Goal: Information Seeking & Learning: Learn about a topic

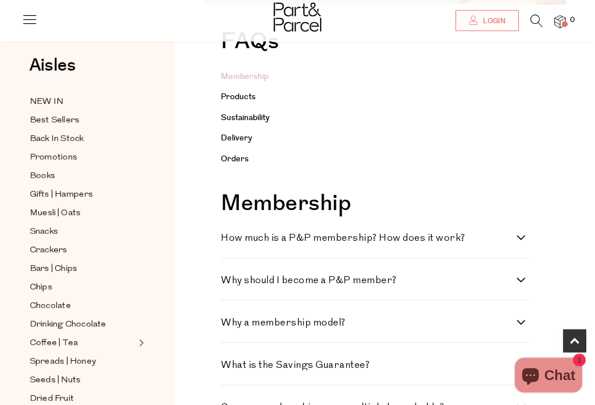
scroll to position [221, 0]
click at [523, 235] on label "How much is a P&P membership? How does it work?" at bounding box center [374, 238] width 307 height 10
click at [228, 235] on work\? "How much is a P&P membership? How does it work?" at bounding box center [225, 237] width 8 height 8
checkbox work\? "true"
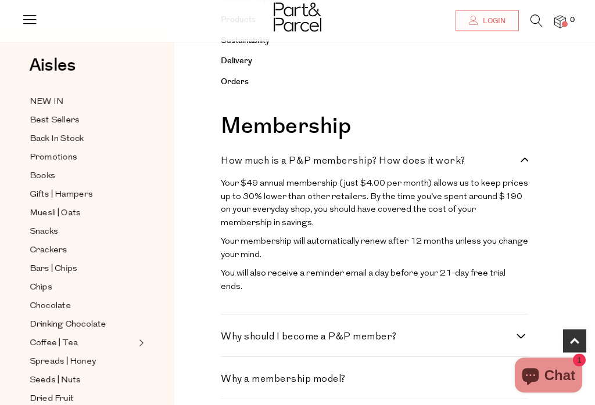
scroll to position [300, 0]
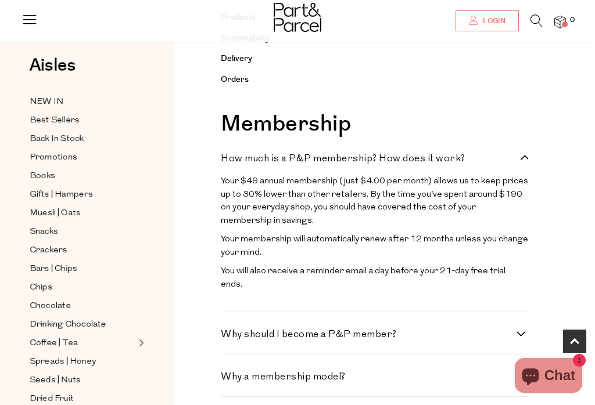
click at [527, 330] on label "Why should I become a P&P member?" at bounding box center [374, 335] width 307 height 10
click at [228, 330] on member\? "Why should I become a P&P member?" at bounding box center [225, 334] width 8 height 8
checkbox member\? "true"
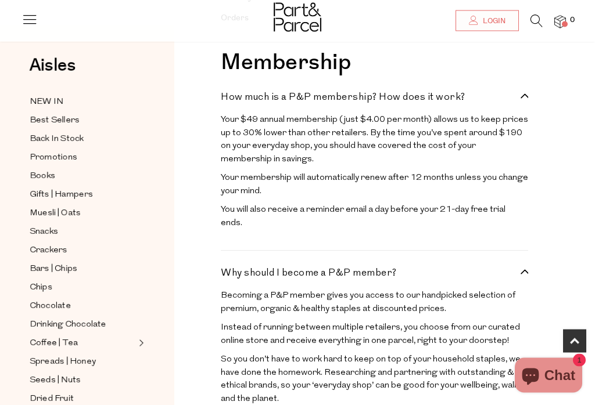
scroll to position [362, 0]
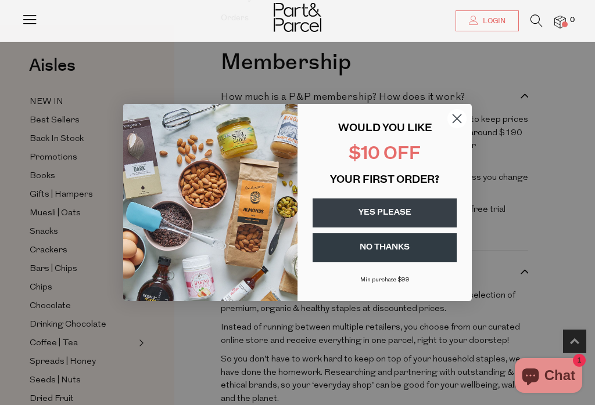
click at [463, 127] on circle "Close dialog" at bounding box center [456, 118] width 19 height 19
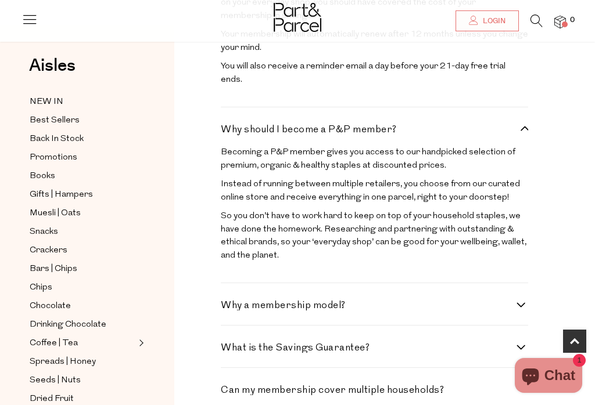
scroll to position [519, 0]
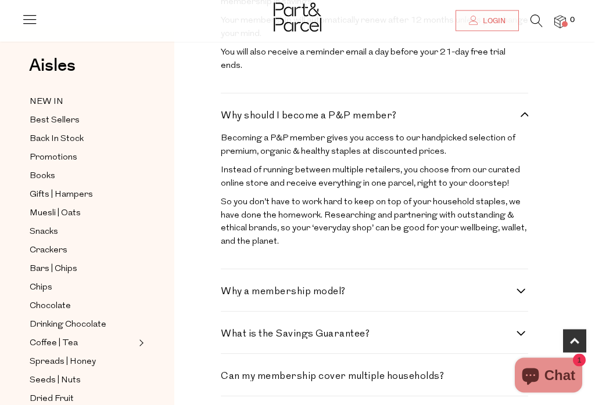
click at [526, 288] on label "Why a membership model?" at bounding box center [374, 293] width 307 height 10
click at [228, 288] on model\? "Why a membership model?" at bounding box center [225, 292] width 8 height 8
checkbox model\? "true"
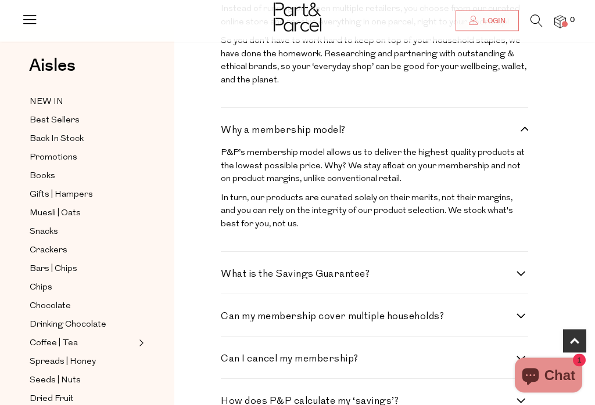
scroll to position [681, 0]
click at [525, 269] on label "What is the Savings Guarantee?" at bounding box center [374, 274] width 307 height 10
click at [228, 269] on Guarantee\? "What is the Savings Guarantee?" at bounding box center [225, 273] width 8 height 8
checkbox Guarantee\? "true"
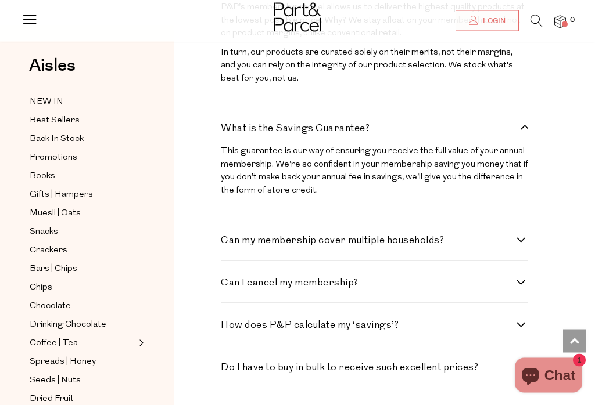
scroll to position [834, 0]
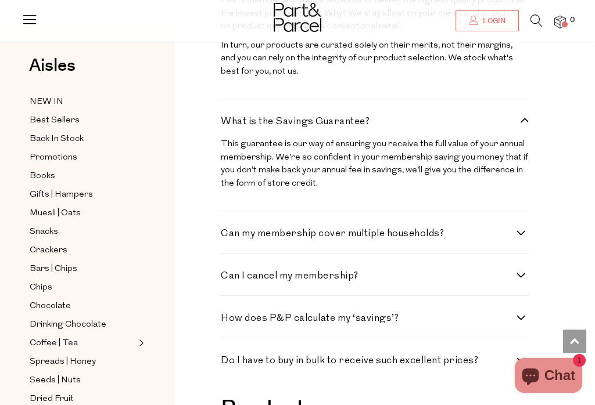
click at [526, 271] on label "Can I cancel my membership?" at bounding box center [374, 276] width 307 height 10
click at [228, 271] on membership\? "Can I cancel my membership?" at bounding box center [225, 275] width 8 height 8
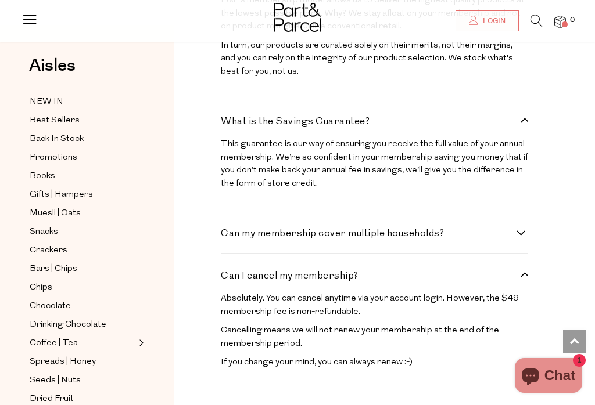
click at [526, 271] on label "Can I cancel my membership?" at bounding box center [374, 276] width 307 height 10
click at [228, 271] on membership\? "Can I cancel my membership?" at bounding box center [225, 275] width 8 height 8
checkbox membership\? "false"
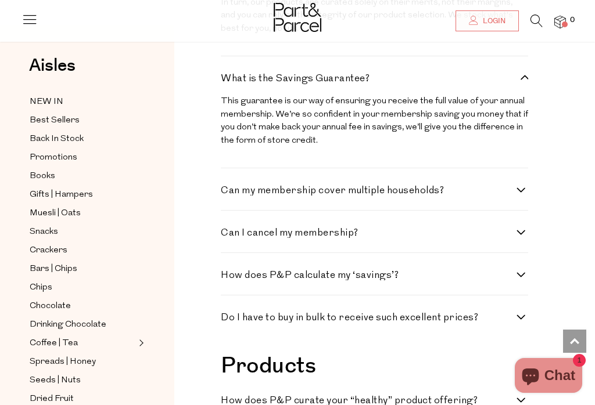
scroll to position [886, 0]
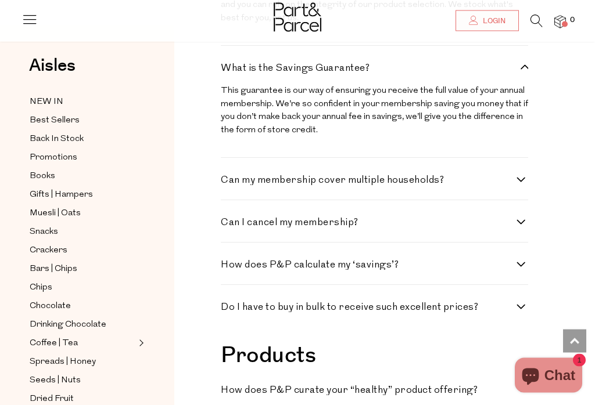
click at [527, 303] on label "Do I have to buy in bulk to receive such excellent prices?" at bounding box center [374, 308] width 307 height 10
click at [228, 303] on prices\? "Do I have to buy in bulk to receive such excellent prices?" at bounding box center [225, 307] width 8 height 8
checkbox prices\? "true"
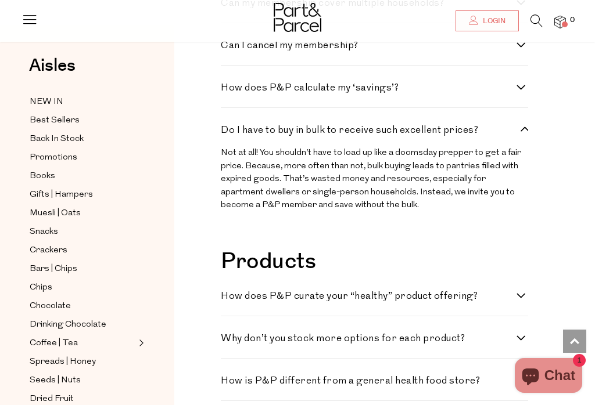
scroll to position [1065, 0]
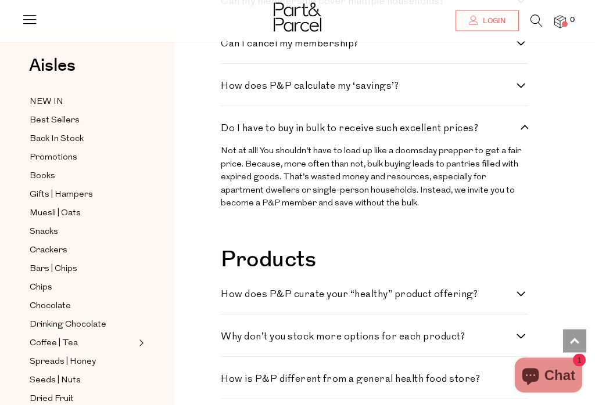
click at [527, 290] on label "How does P&P curate your “healthy” product offering?" at bounding box center [374, 295] width 307 height 10
click at [228, 290] on offering\? "How does P&P curate your “healthy” product offering?" at bounding box center [225, 294] width 8 height 8
checkbox offering\? "true"
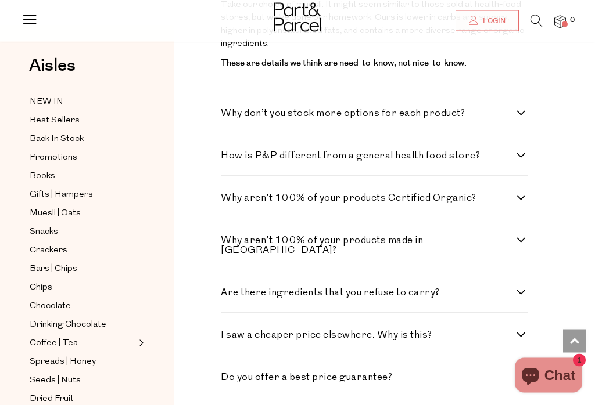
scroll to position [1471, 0]
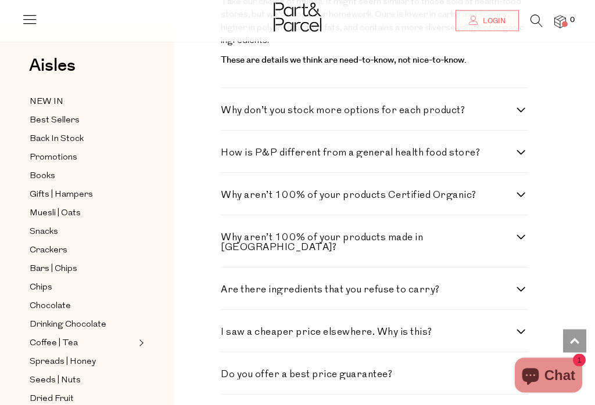
click at [530, 251] on div "FAQs Membership Products Sustainability Delivery Orders Membership Why a member…" at bounding box center [384, 110] width 362 height 2659
click at [526, 286] on label "Are there ingredients that you refuse to carry?" at bounding box center [374, 291] width 307 height 10
click at [228, 286] on carry\? "Are there ingredients that you refuse to carry?" at bounding box center [225, 290] width 8 height 8
checkbox carry\? "true"
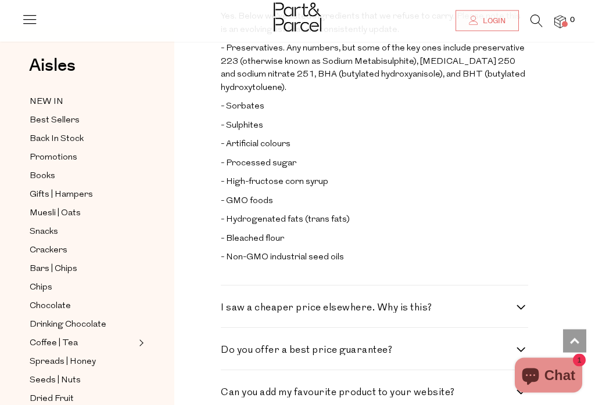
scroll to position [1768, 0]
click at [527, 303] on label "I saw a cheaper price elsewhere. Why is this?" at bounding box center [374, 308] width 307 height 10
click at [228, 303] on this\? "I saw a cheaper price elsewhere. Why is this?" at bounding box center [225, 307] width 8 height 8
checkbox this\? "true"
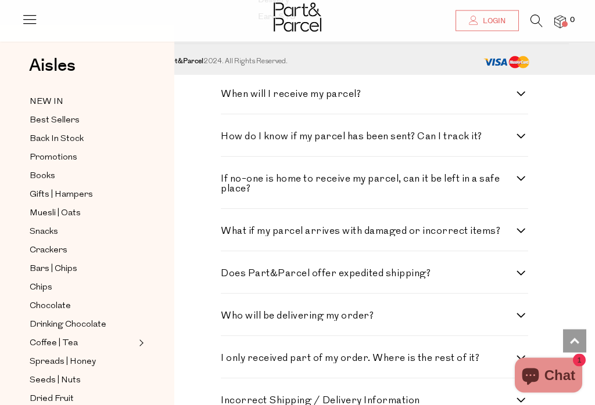
scroll to position [2604, 0]
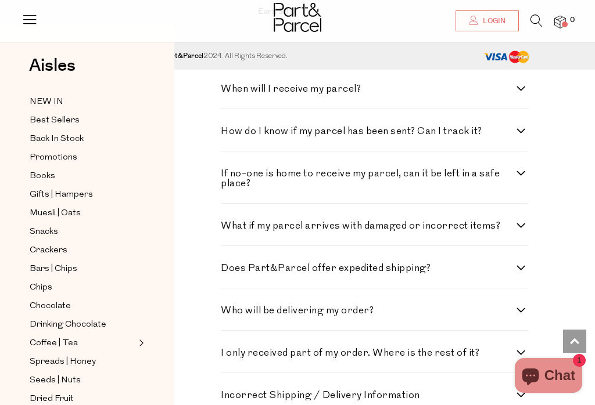
click at [527, 306] on label "Who will be delivering my order?" at bounding box center [374, 311] width 307 height 10
click at [228, 306] on order\? "Who will be delivering my order?" at bounding box center [225, 310] width 8 height 8
checkbox order\? "true"
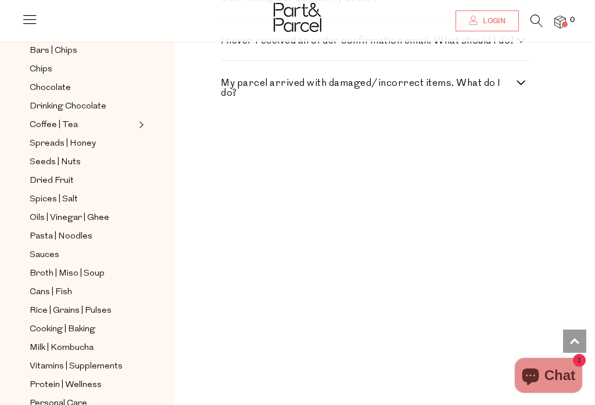
scroll to position [218, 0]
click at [88, 324] on span "Cooking | Baking" at bounding box center [63, 331] width 66 height 14
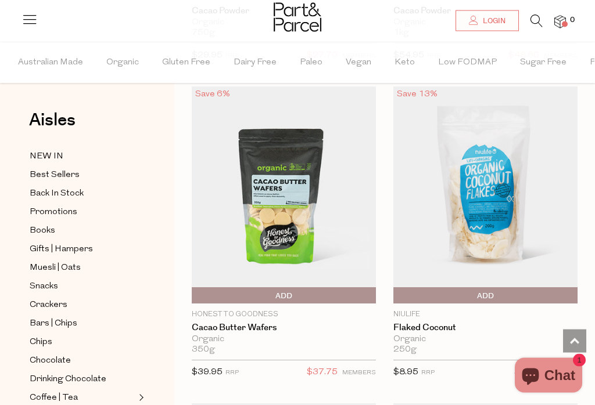
scroll to position [4837, 0]
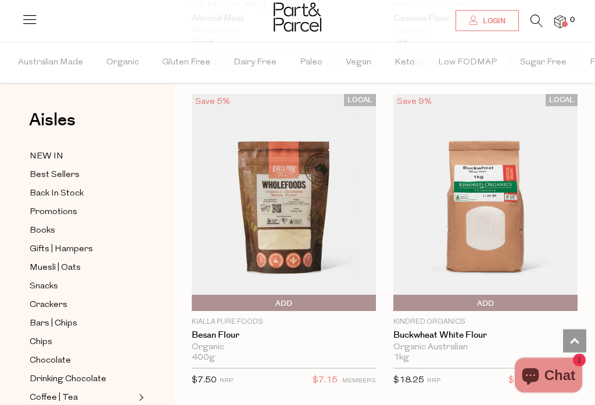
scroll to position [9270, 0]
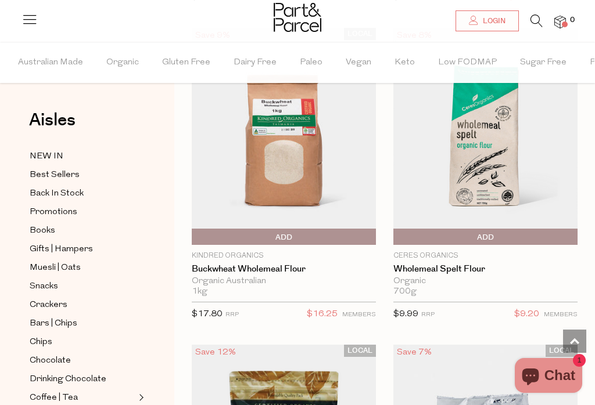
click at [50, 282] on span "Snacks" at bounding box center [44, 287] width 28 height 14
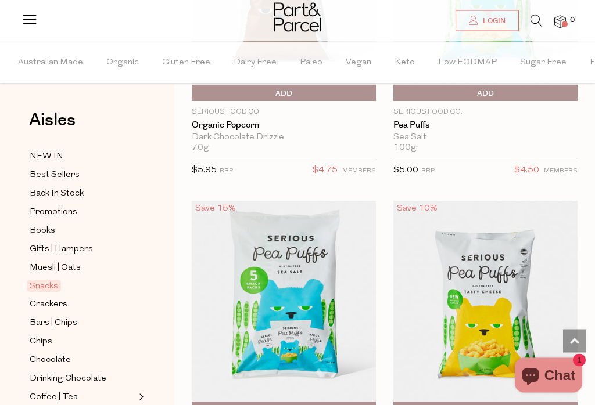
scroll to position [7272, 0]
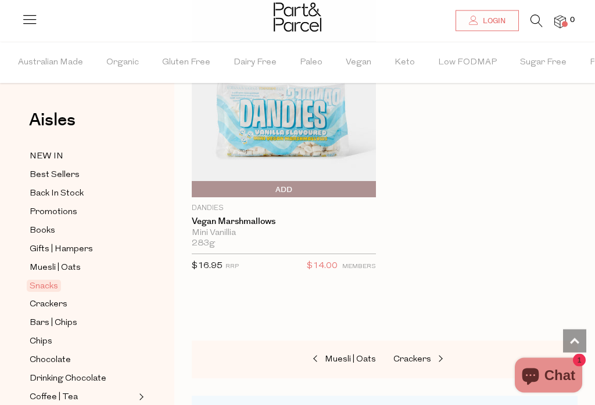
scroll to position [10666, 0]
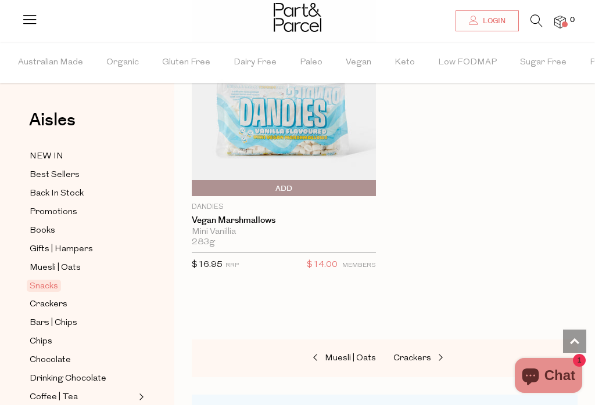
click at [66, 198] on span "Back In Stock" at bounding box center [57, 194] width 54 height 14
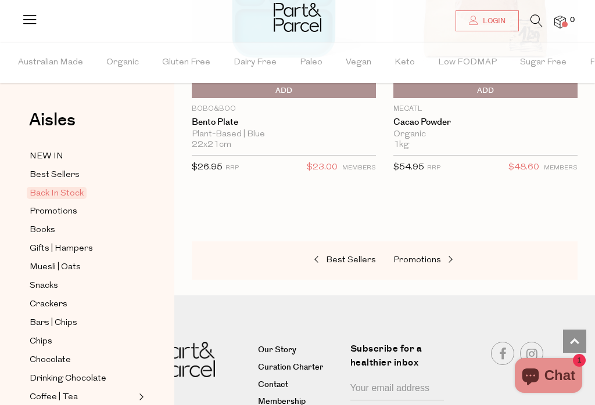
scroll to position [1538, 0]
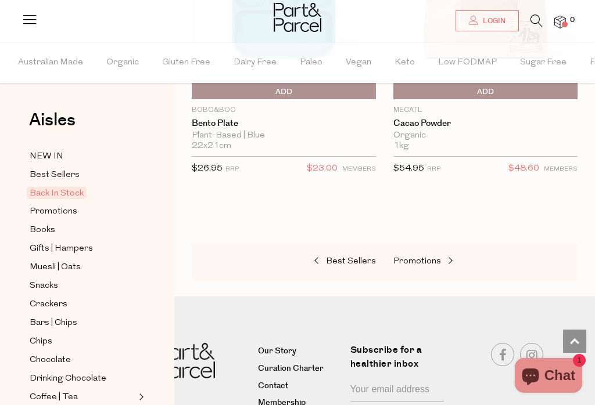
click at [59, 176] on span "Best Sellers" at bounding box center [55, 175] width 50 height 14
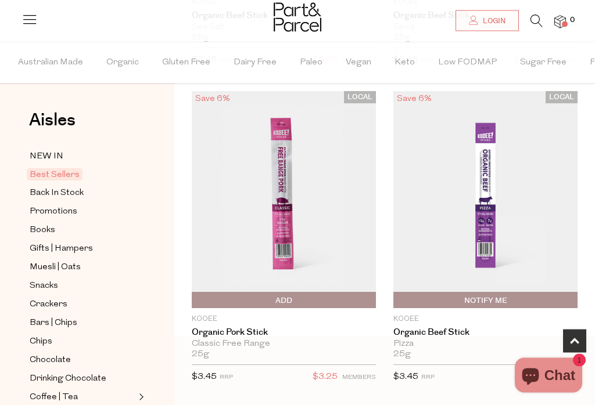
scroll to position [377, 0]
click at [247, 336] on link "Organic Pork Stick" at bounding box center [284, 333] width 184 height 10
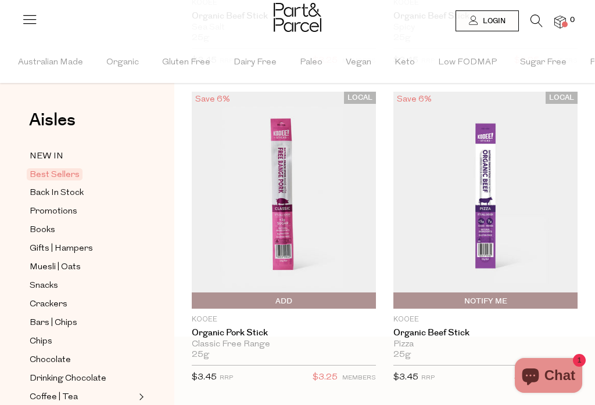
scroll to position [0, 0]
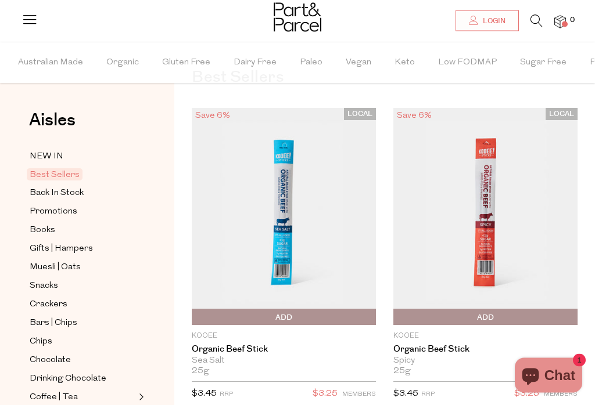
scroll to position [44, 0]
click at [243, 354] on link "Organic Beef Stick" at bounding box center [284, 349] width 184 height 10
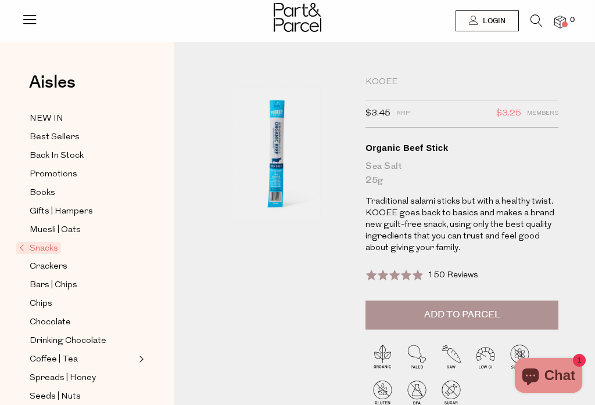
click at [450, 277] on span "150 Reviews" at bounding box center [453, 275] width 51 height 9
